Goal: Task Accomplishment & Management: Use online tool/utility

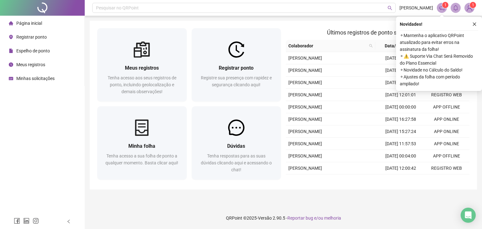
click at [34, 39] on span "Registrar ponto" at bounding box center [31, 37] width 30 height 5
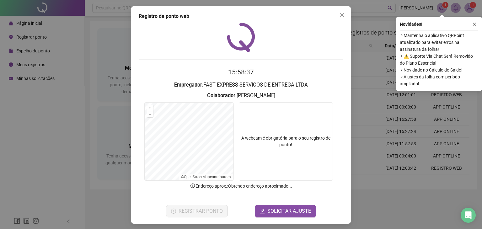
click at [341, 20] on div "Registro de ponto web 15:58:37 Empregador : FAST EXPRESS SERVICOS DE ENTREGA LT…" at bounding box center [241, 114] width 220 height 217
click at [340, 10] on button "Close" at bounding box center [342, 15] width 10 height 10
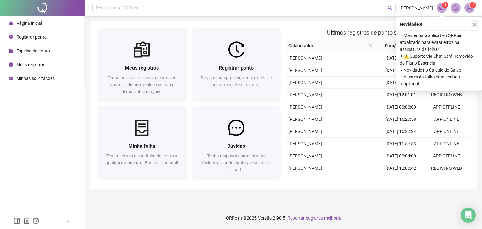
click at [472, 23] on icon "close" at bounding box center [474, 24] width 4 height 4
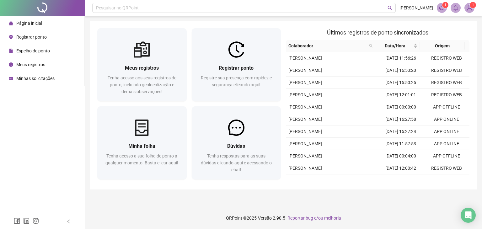
click at [41, 40] on div "Registrar ponto" at bounding box center [28, 37] width 38 height 13
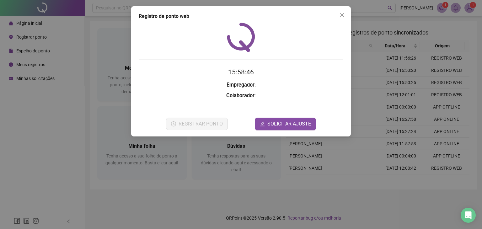
click at [240, 93] on strong "Colaborador" at bounding box center [240, 96] width 28 height 6
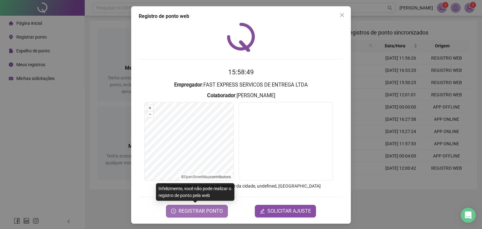
click at [206, 212] on span "REGISTRAR PONTO" at bounding box center [200, 211] width 44 height 8
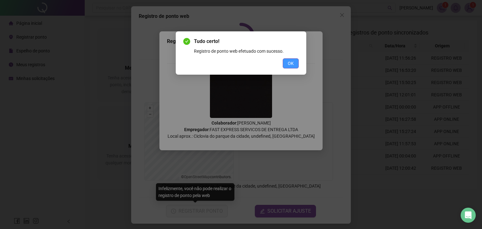
click at [297, 64] on button "OK" at bounding box center [291, 63] width 16 height 10
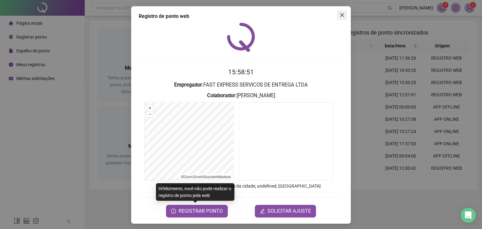
click at [339, 14] on icon "close" at bounding box center [341, 15] width 5 height 5
